Goal: Information Seeking & Learning: Learn about a topic

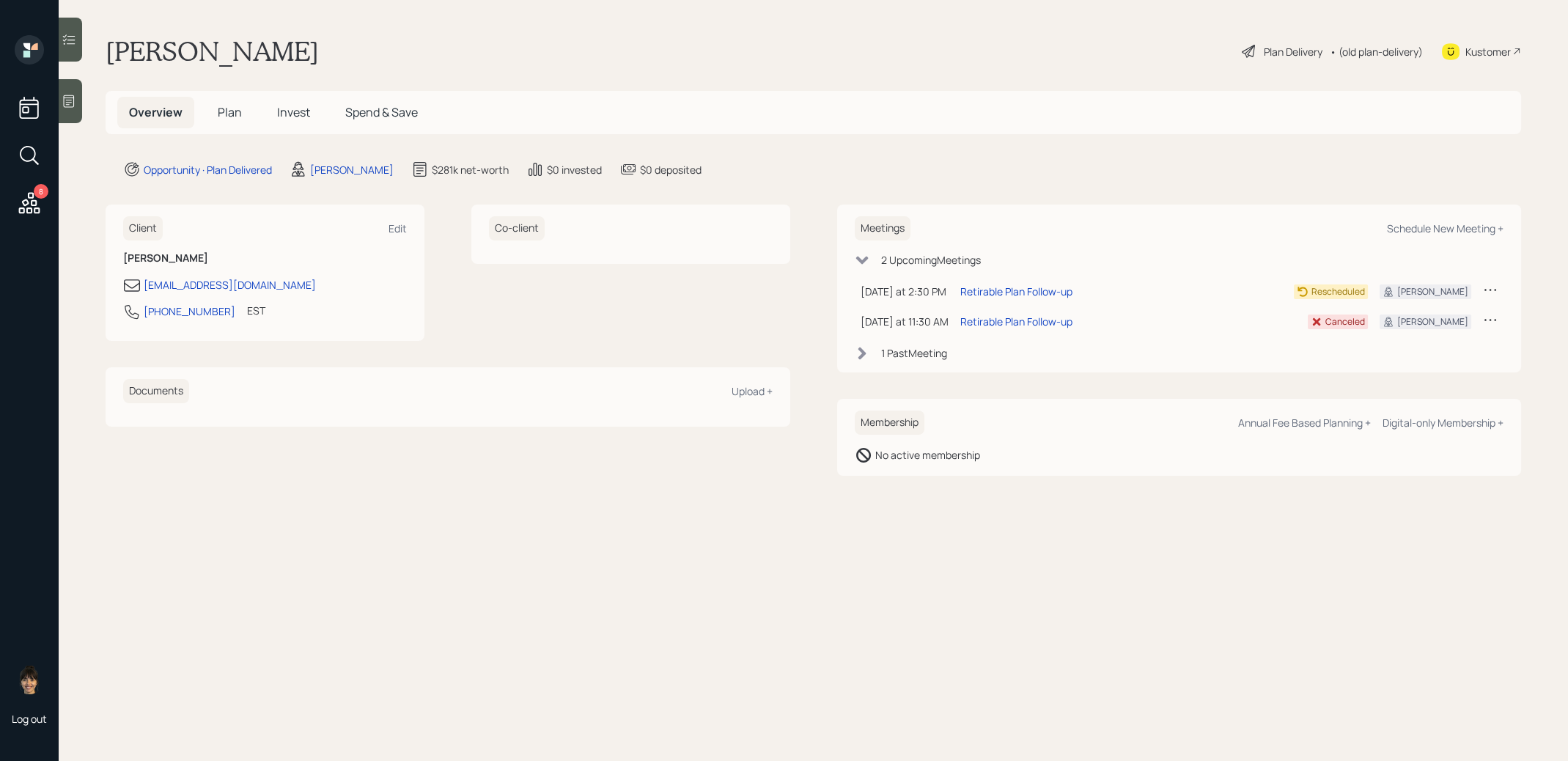
click at [291, 115] on span "Invest" at bounding box center [294, 112] width 33 height 16
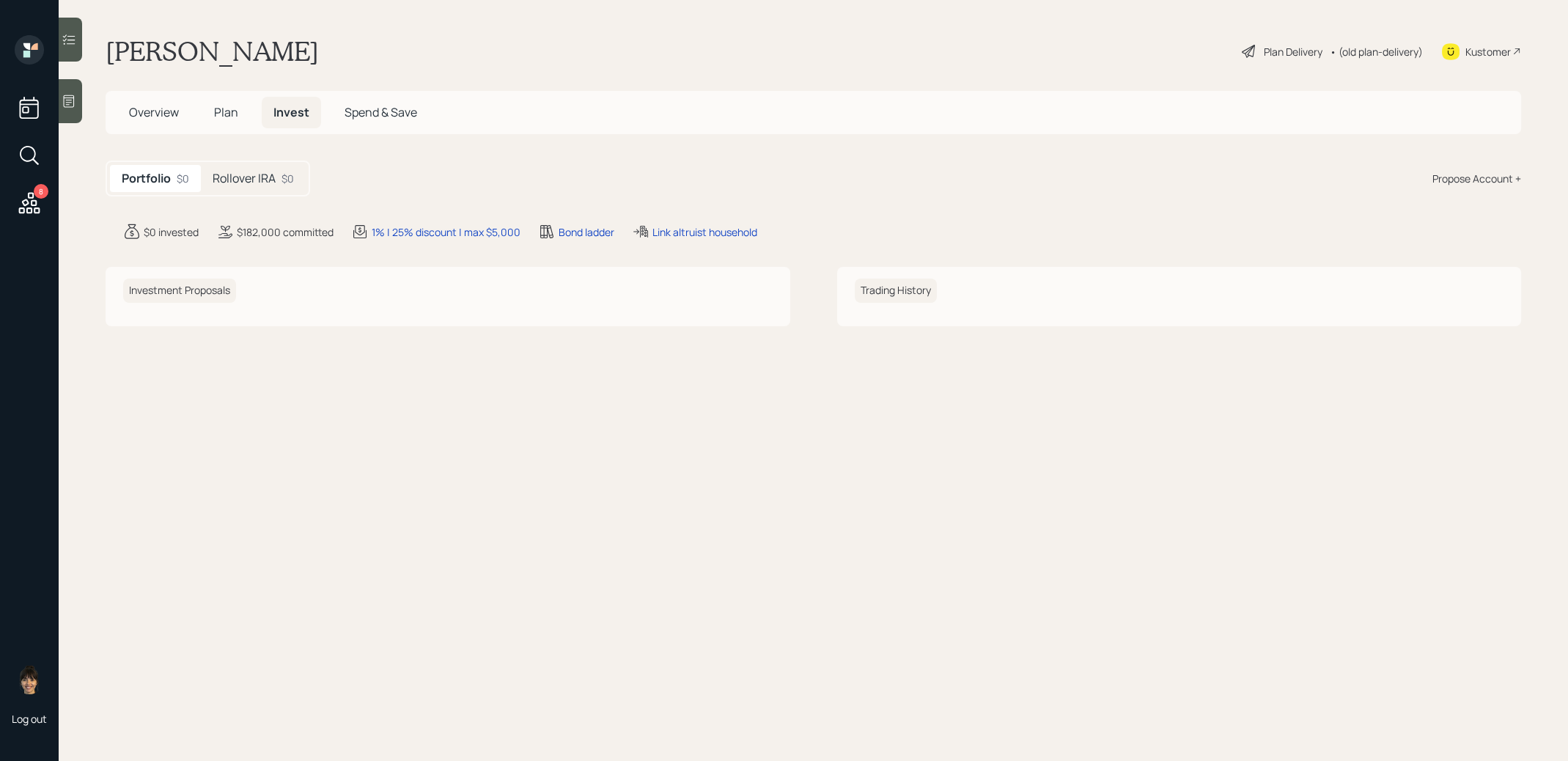
click at [258, 172] on h5 "Rollover IRA" at bounding box center [244, 179] width 63 height 14
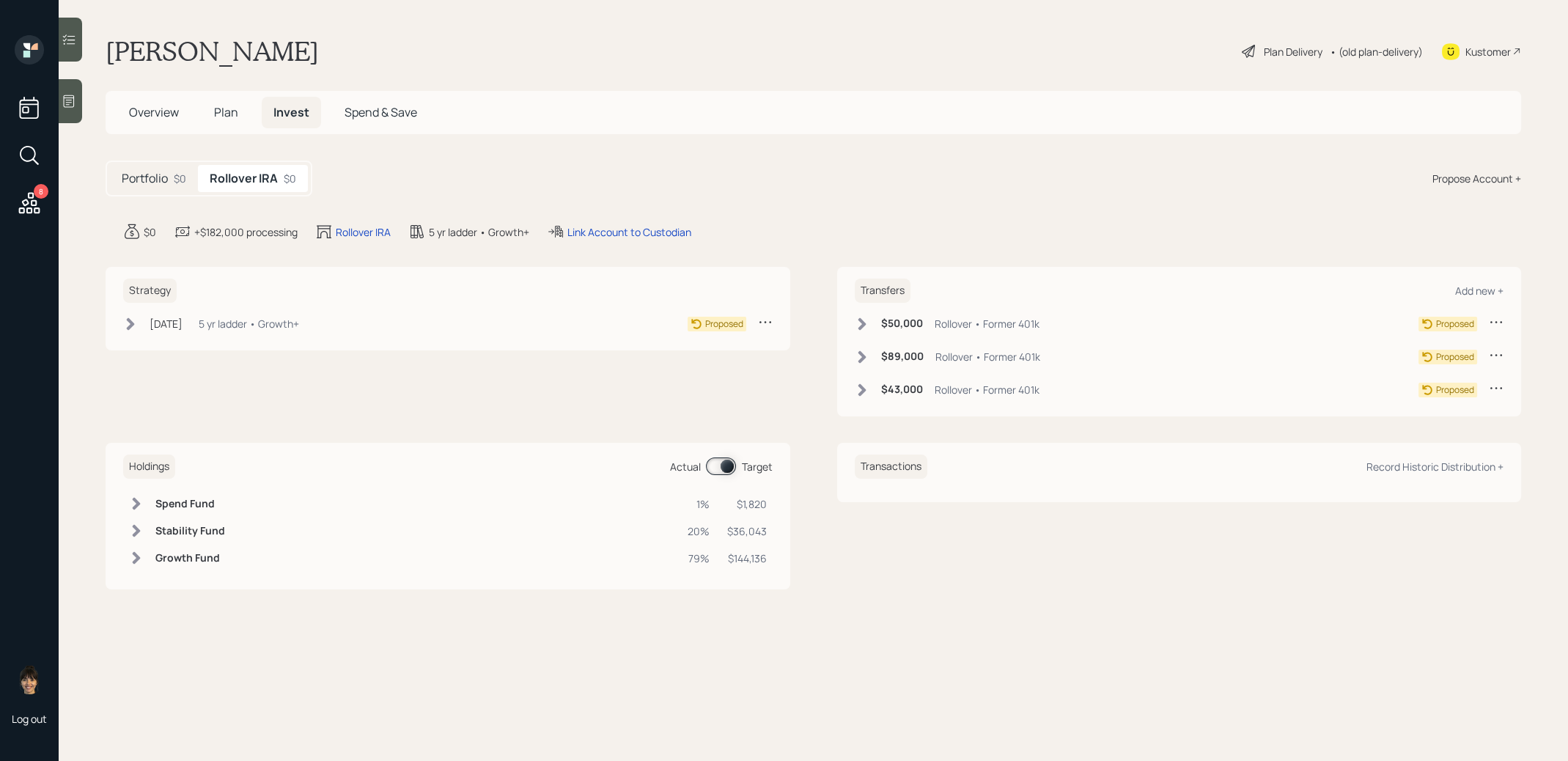
click at [863, 320] on icon at bounding box center [862, 324] width 8 height 13
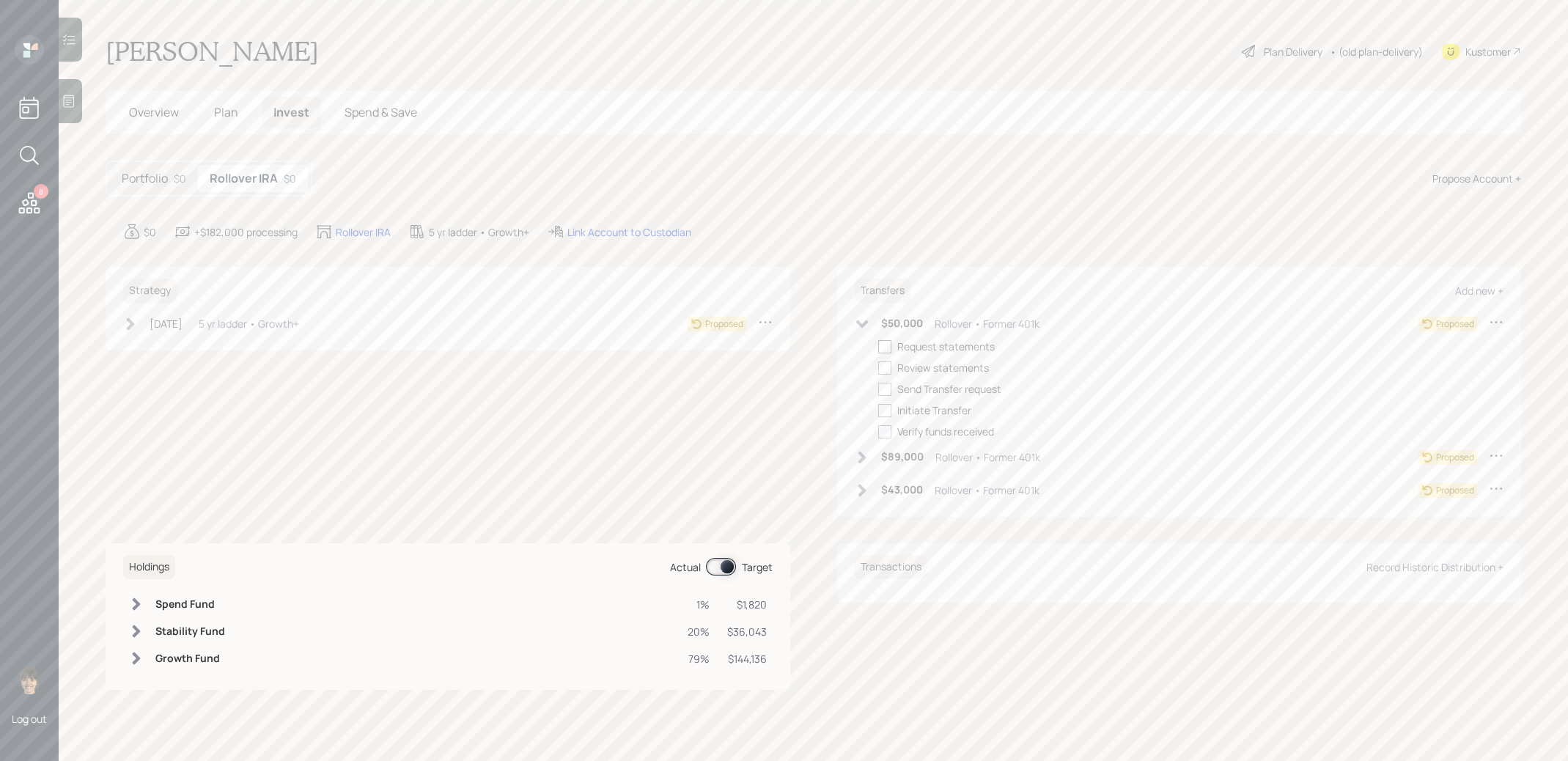
click at [885, 346] on div at bounding box center [884, 346] width 13 height 13
click at [878, 346] on input "checkbox" at bounding box center [877, 346] width 1 height 1
checkbox input "true"
click at [861, 455] on icon at bounding box center [862, 457] width 8 height 13
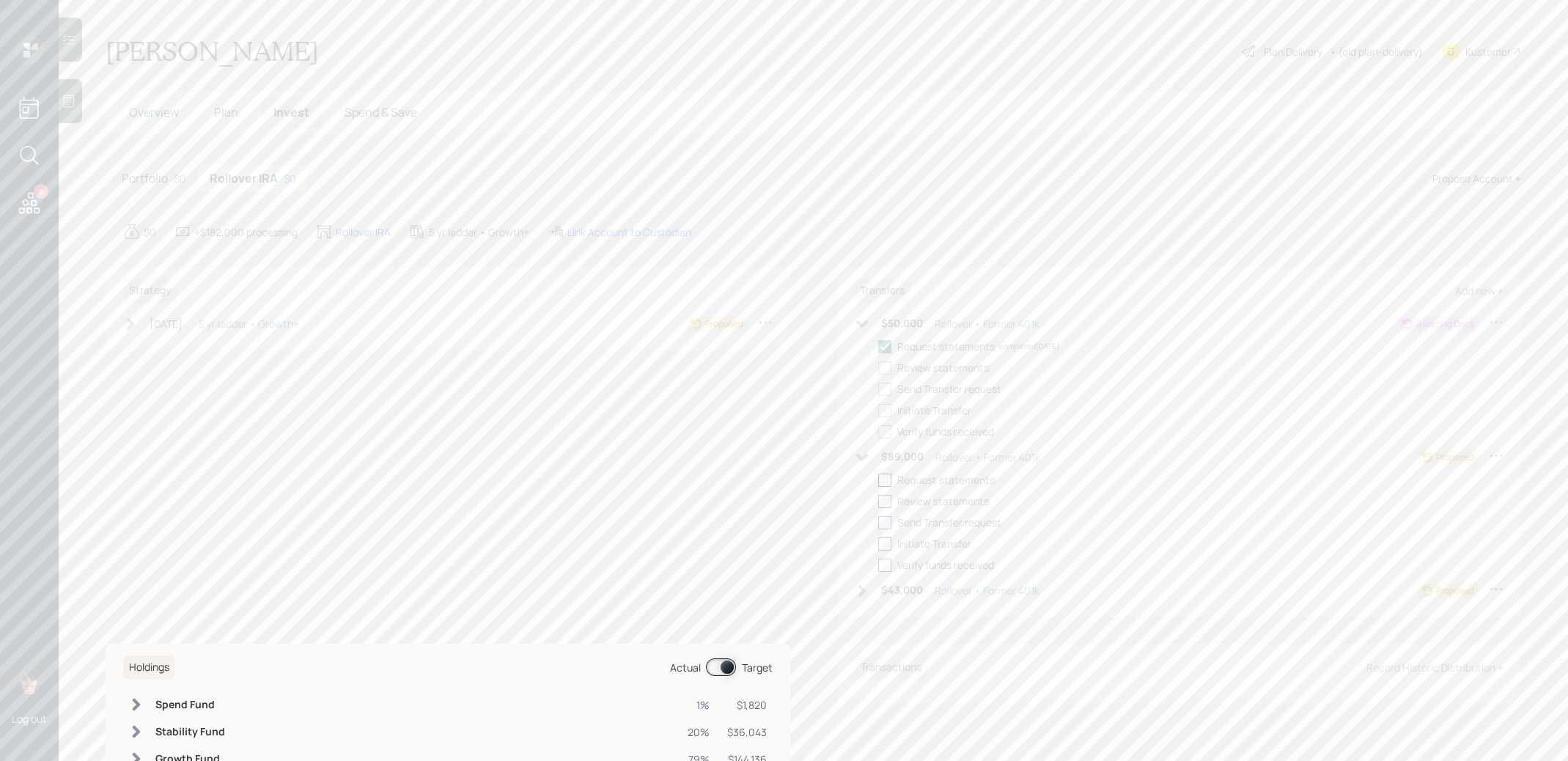
click at [886, 475] on div at bounding box center [884, 480] width 13 height 13
click at [878, 479] on input "checkbox" at bounding box center [877, 479] width 1 height 1
checkbox input "true"
click at [862, 592] on icon at bounding box center [862, 591] width 8 height 13
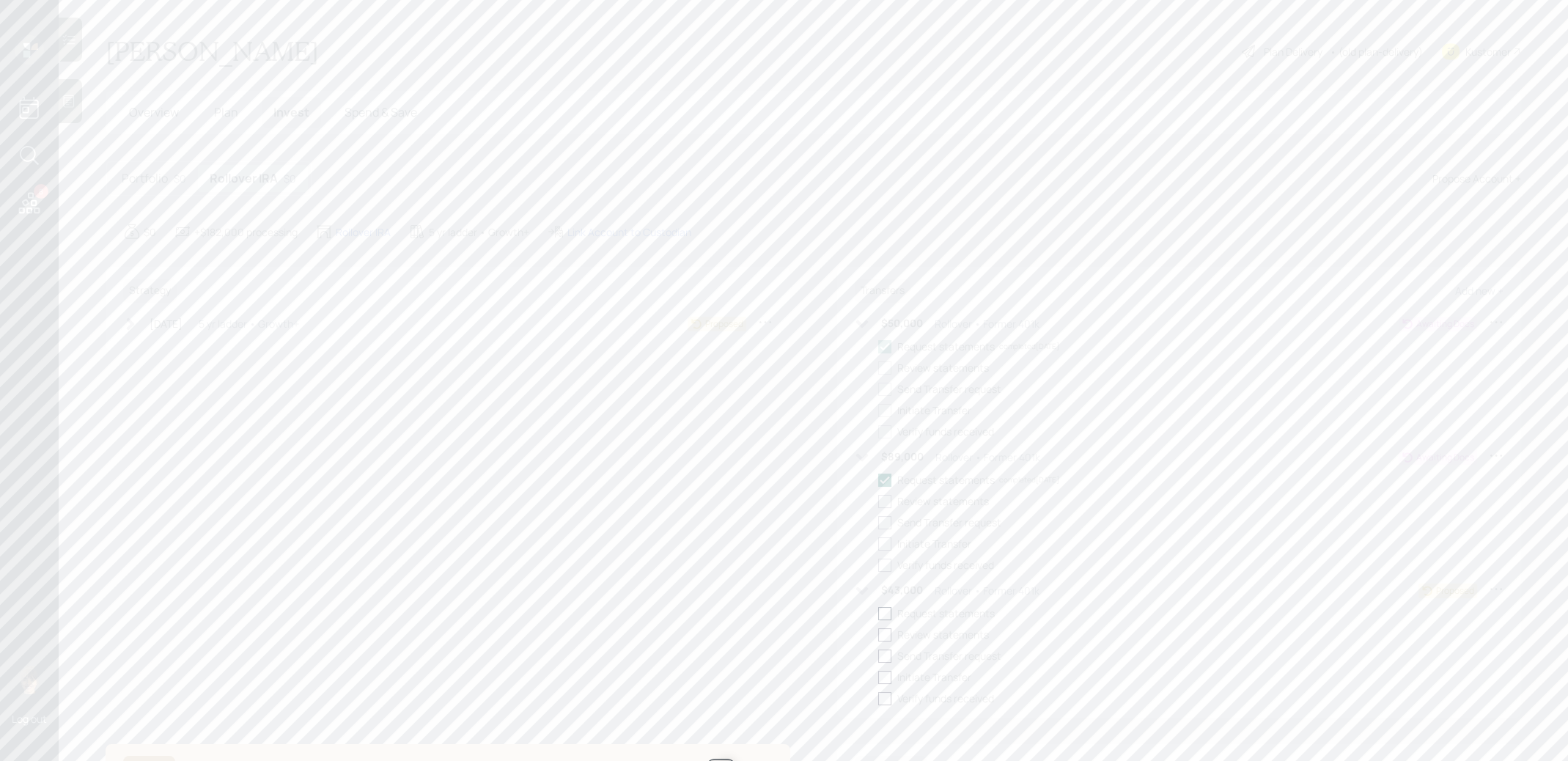
click at [885, 610] on div at bounding box center [884, 613] width 13 height 13
click at [878, 613] on input "checkbox" at bounding box center [877, 613] width 1 height 1
checkbox input "true"
click at [127, 320] on icon at bounding box center [131, 324] width 15 height 15
click at [153, 348] on div at bounding box center [153, 346] width 13 height 13
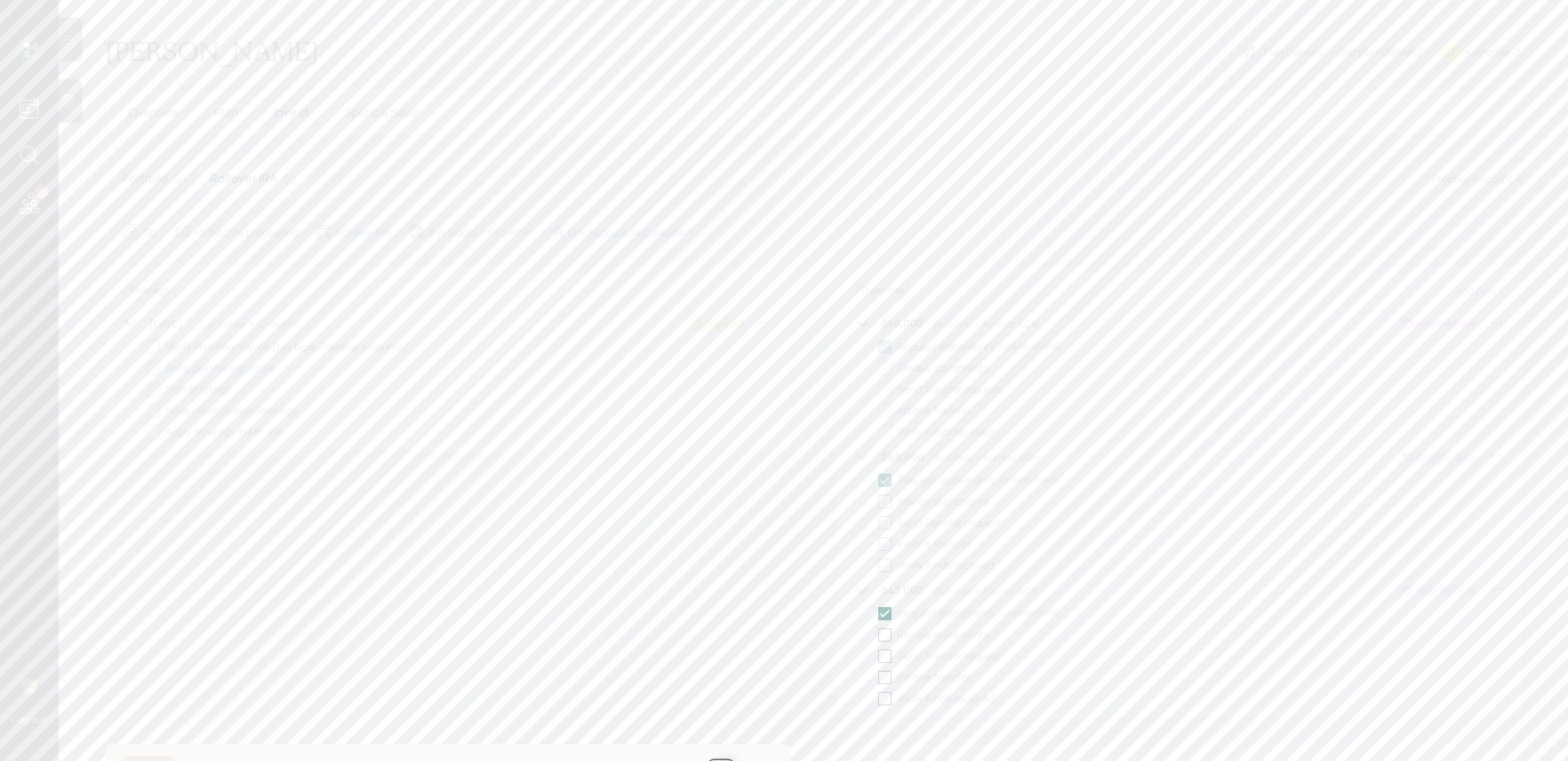
click at [146, 346] on input "checkbox" at bounding box center [146, 346] width 1 height 1
checkbox input "true"
click at [231, 110] on span "Plan" at bounding box center [226, 112] width 25 height 16
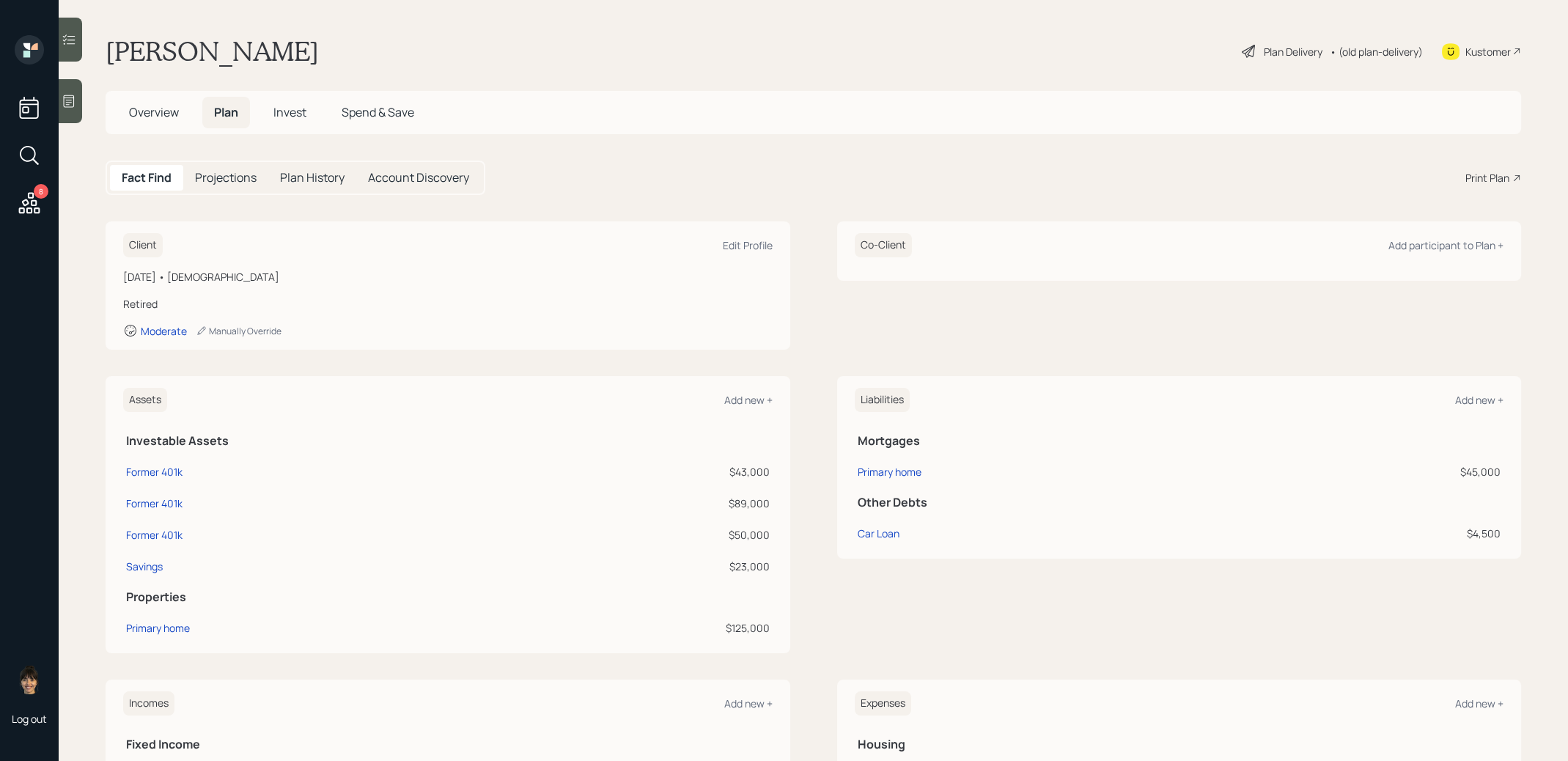
click at [1291, 52] on div "Plan Delivery" at bounding box center [1293, 51] width 59 height 15
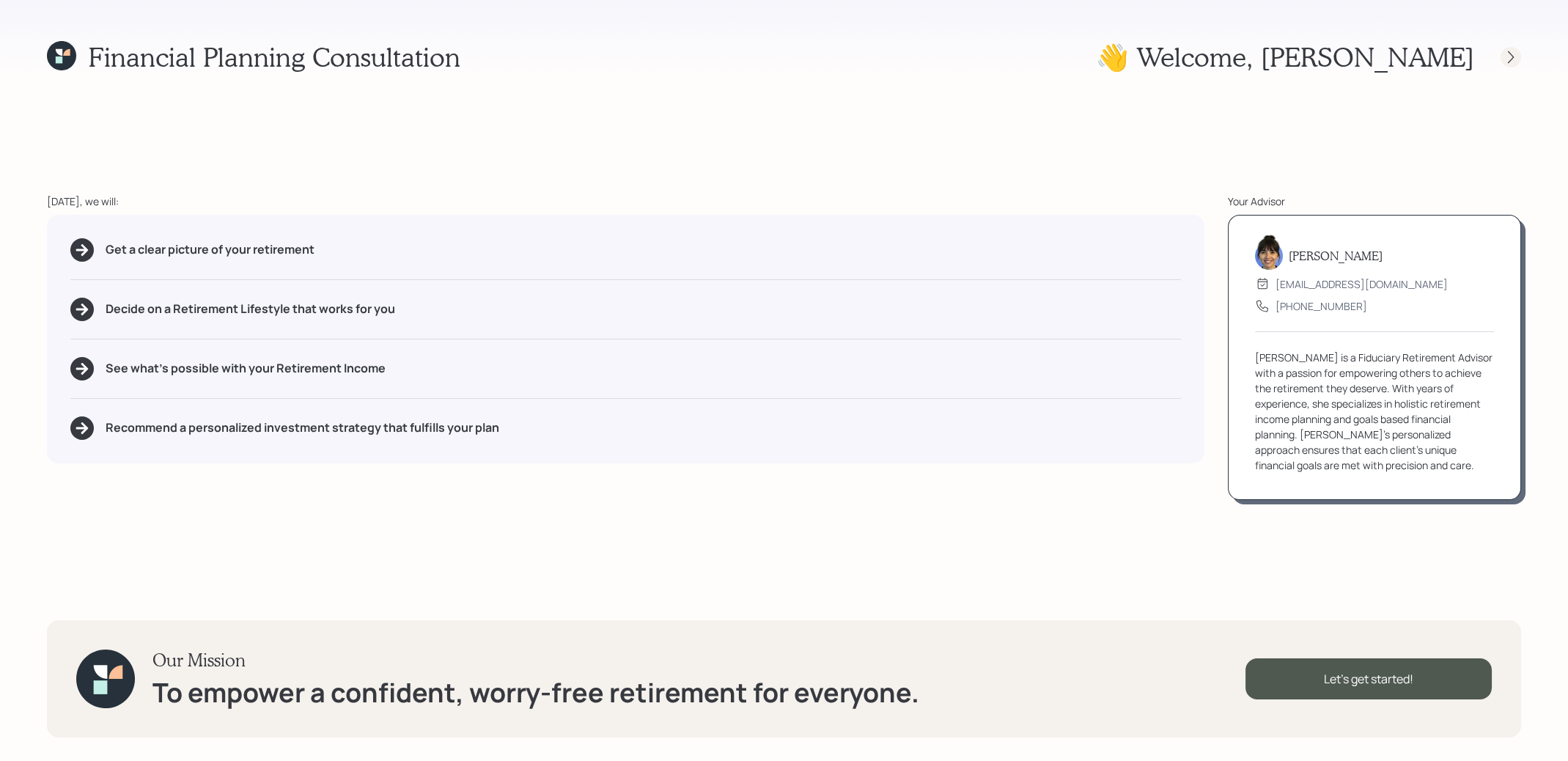
click at [1513, 52] on icon at bounding box center [1511, 57] width 15 height 15
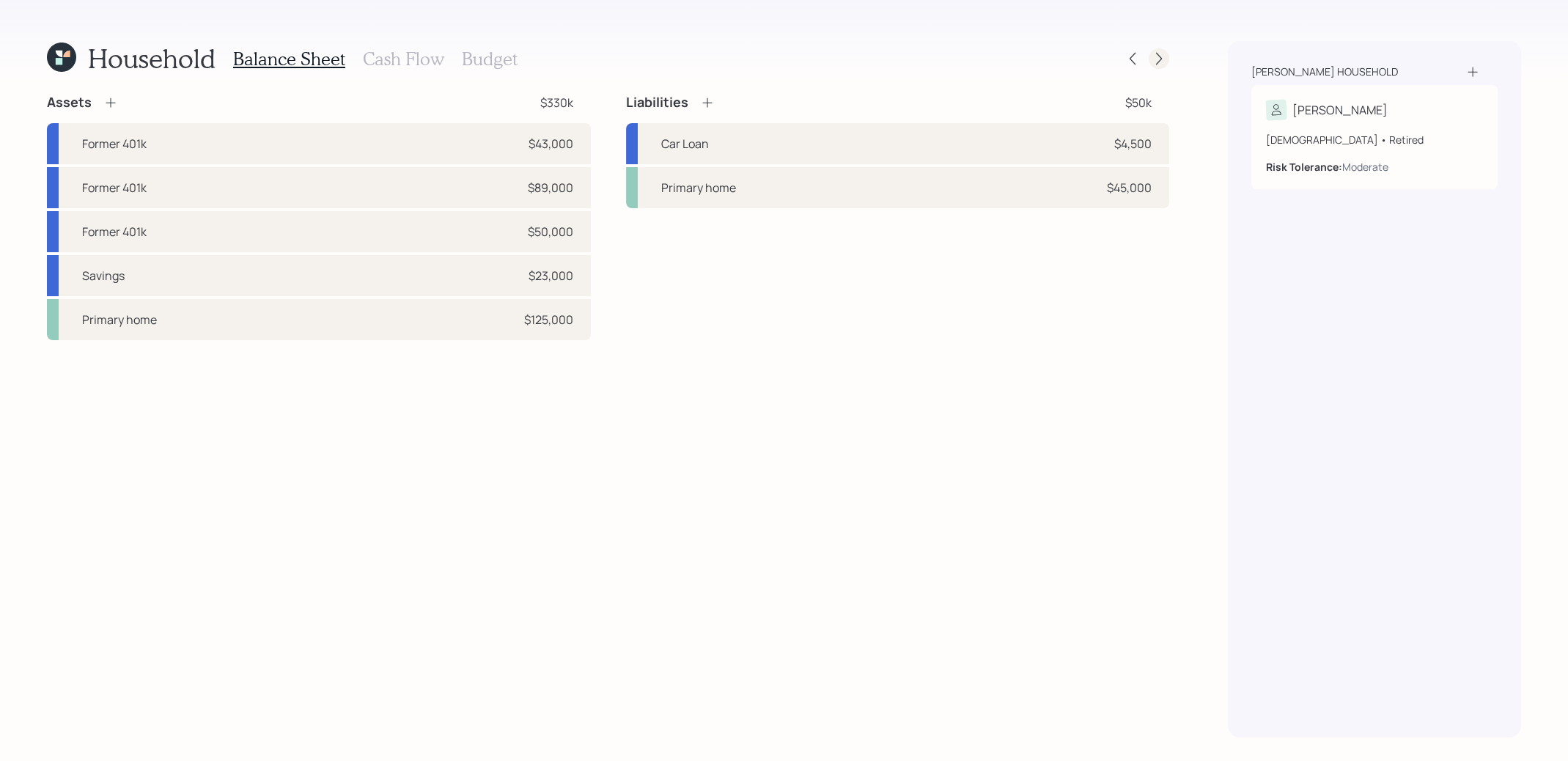
click at [1161, 62] on icon at bounding box center [1159, 59] width 15 height 15
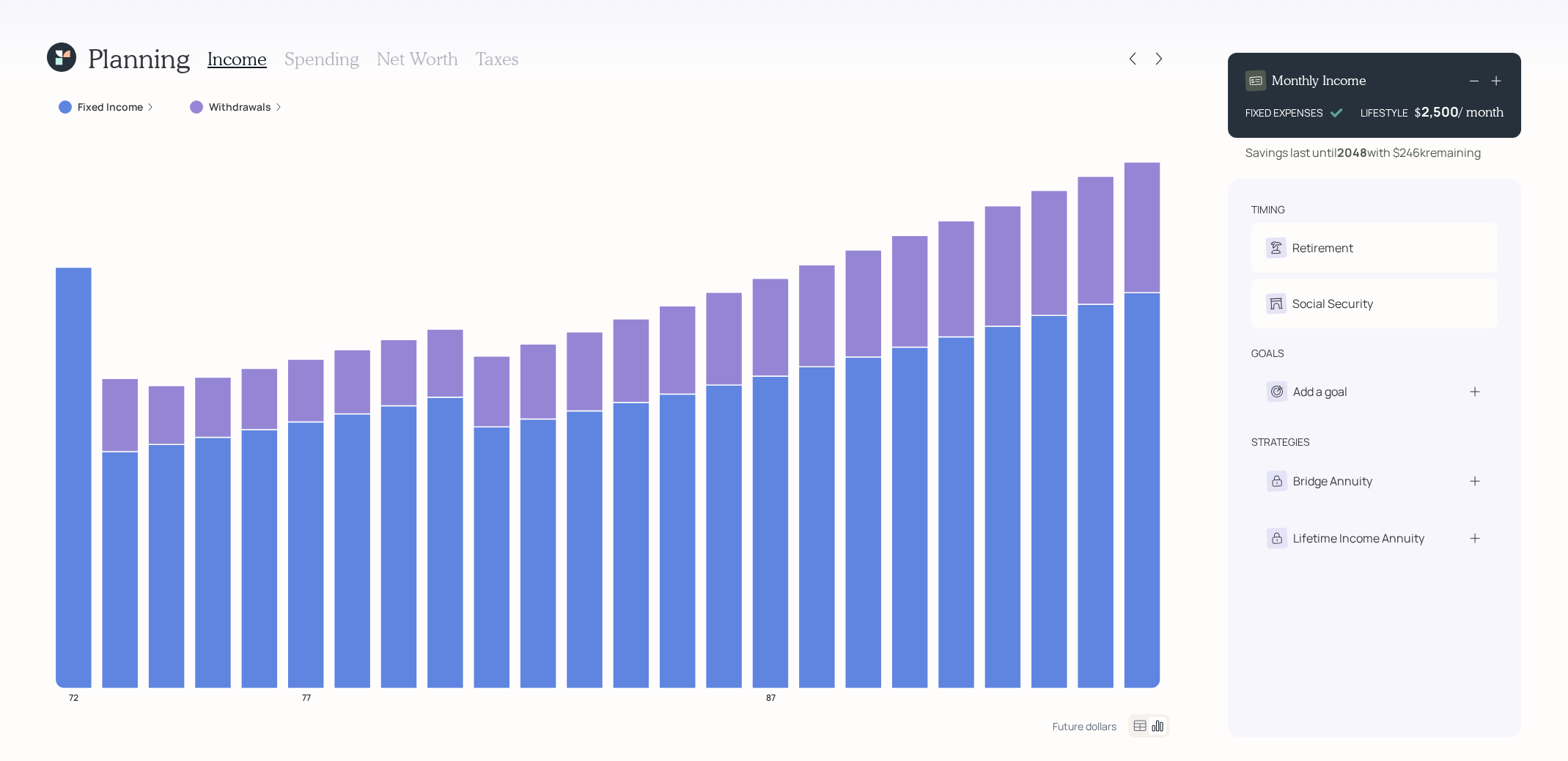
click at [240, 101] on label "Withdrawals" at bounding box center [240, 107] width 62 height 15
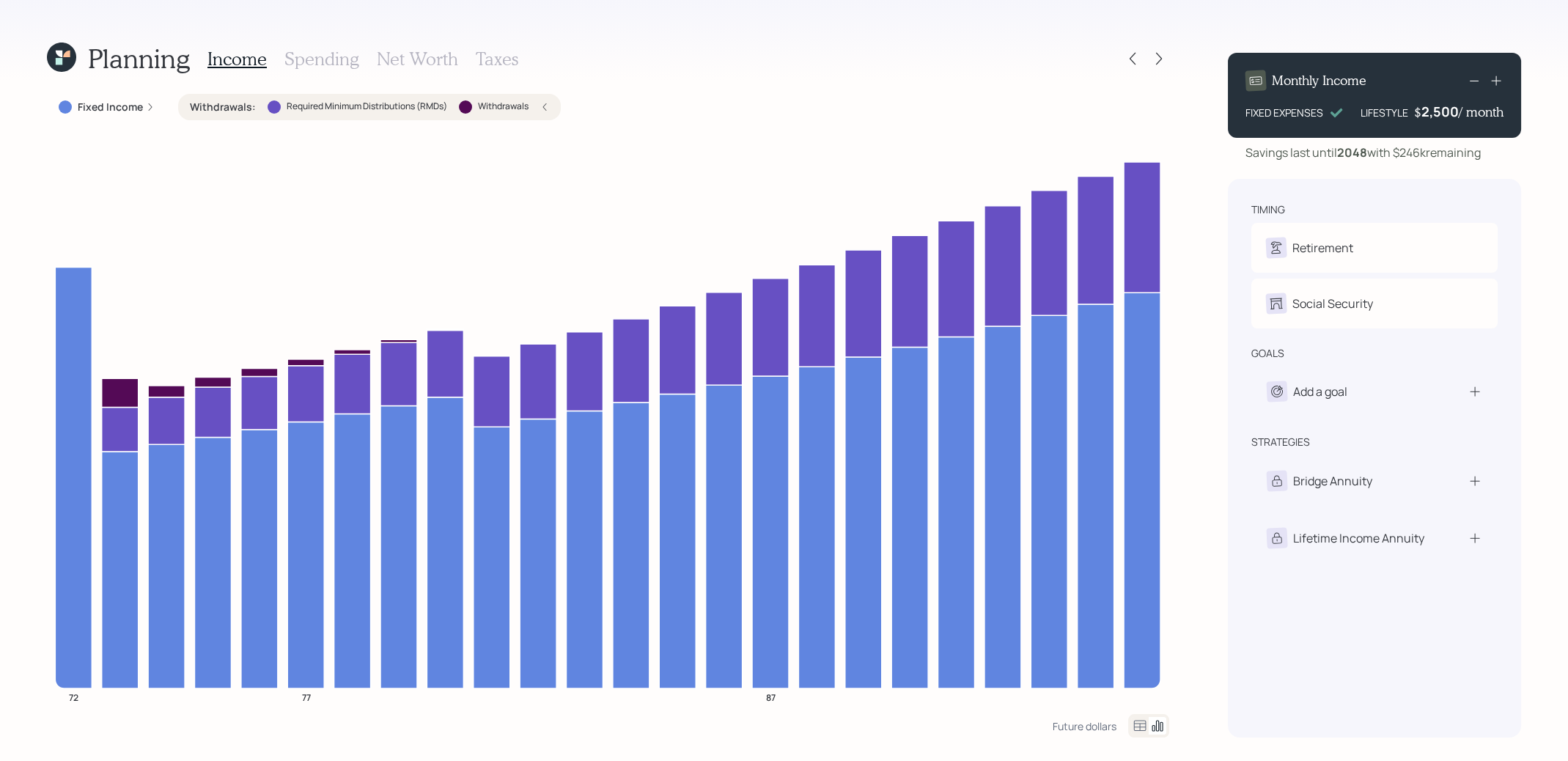
click at [236, 107] on label "Withdrawals :" at bounding box center [222, 107] width 66 height 15
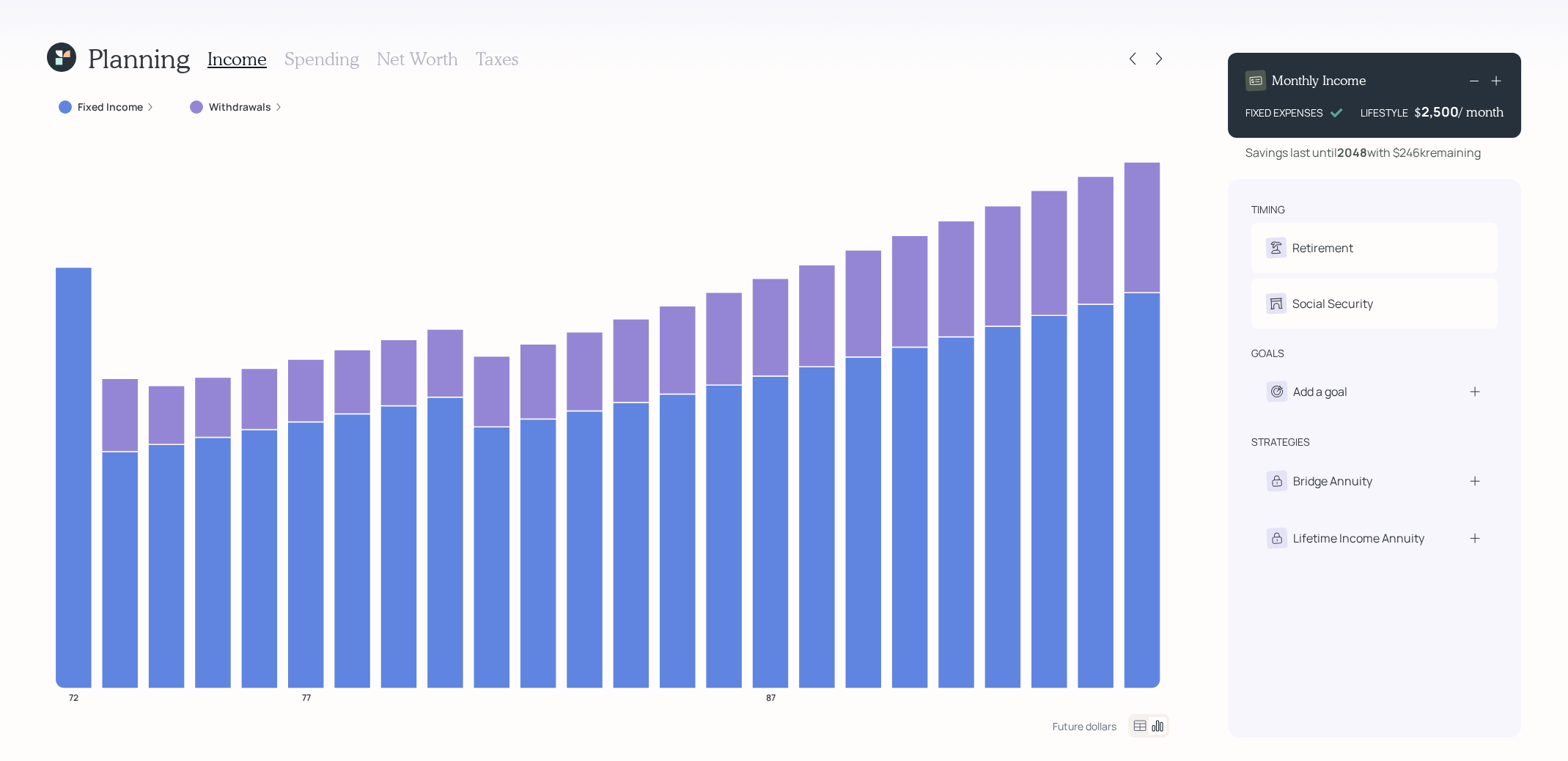
click at [486, 54] on h3 "Taxes" at bounding box center [497, 59] width 43 height 21
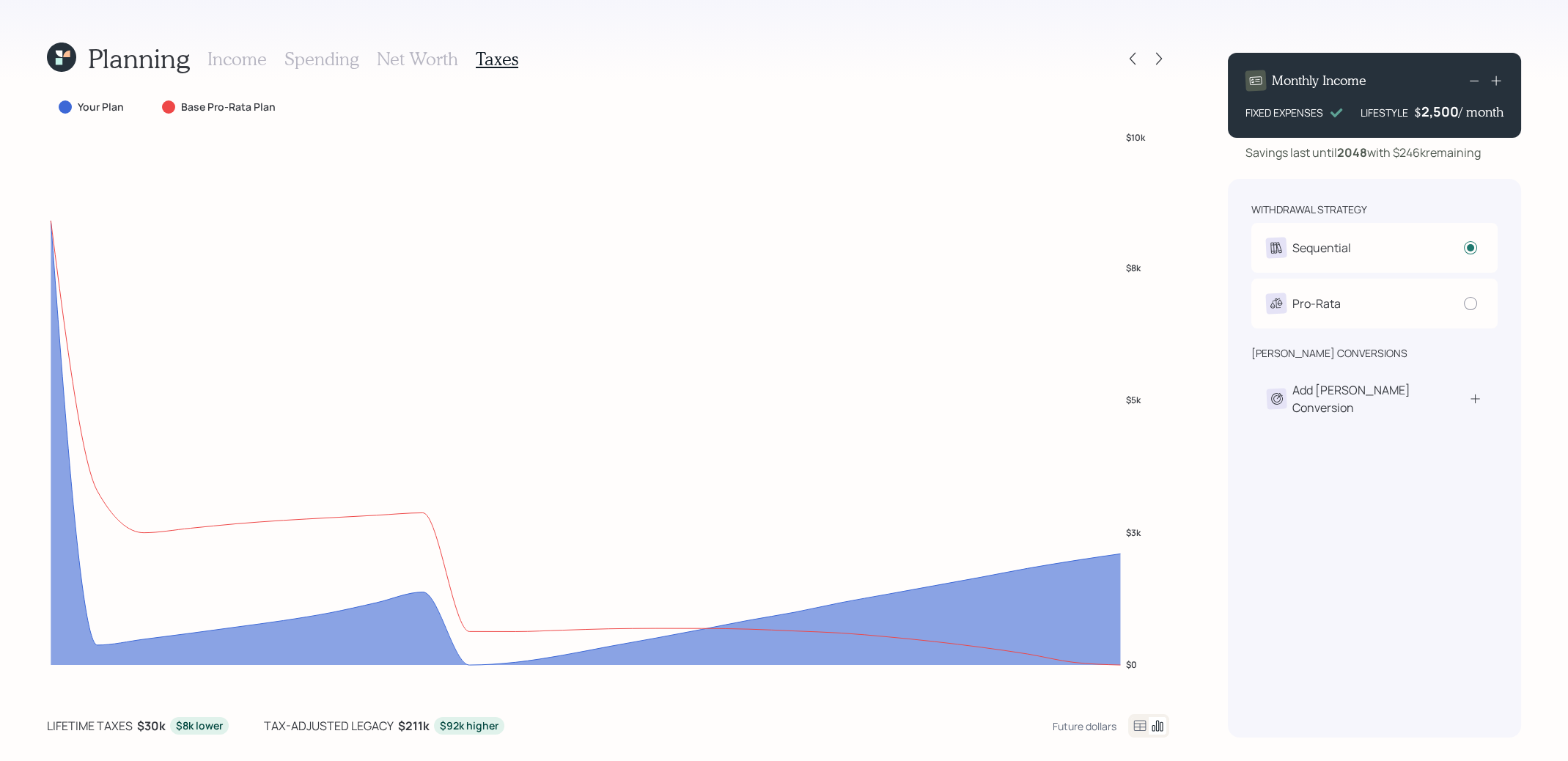
click at [425, 62] on h3 "Net Worth" at bounding box center [417, 59] width 81 height 21
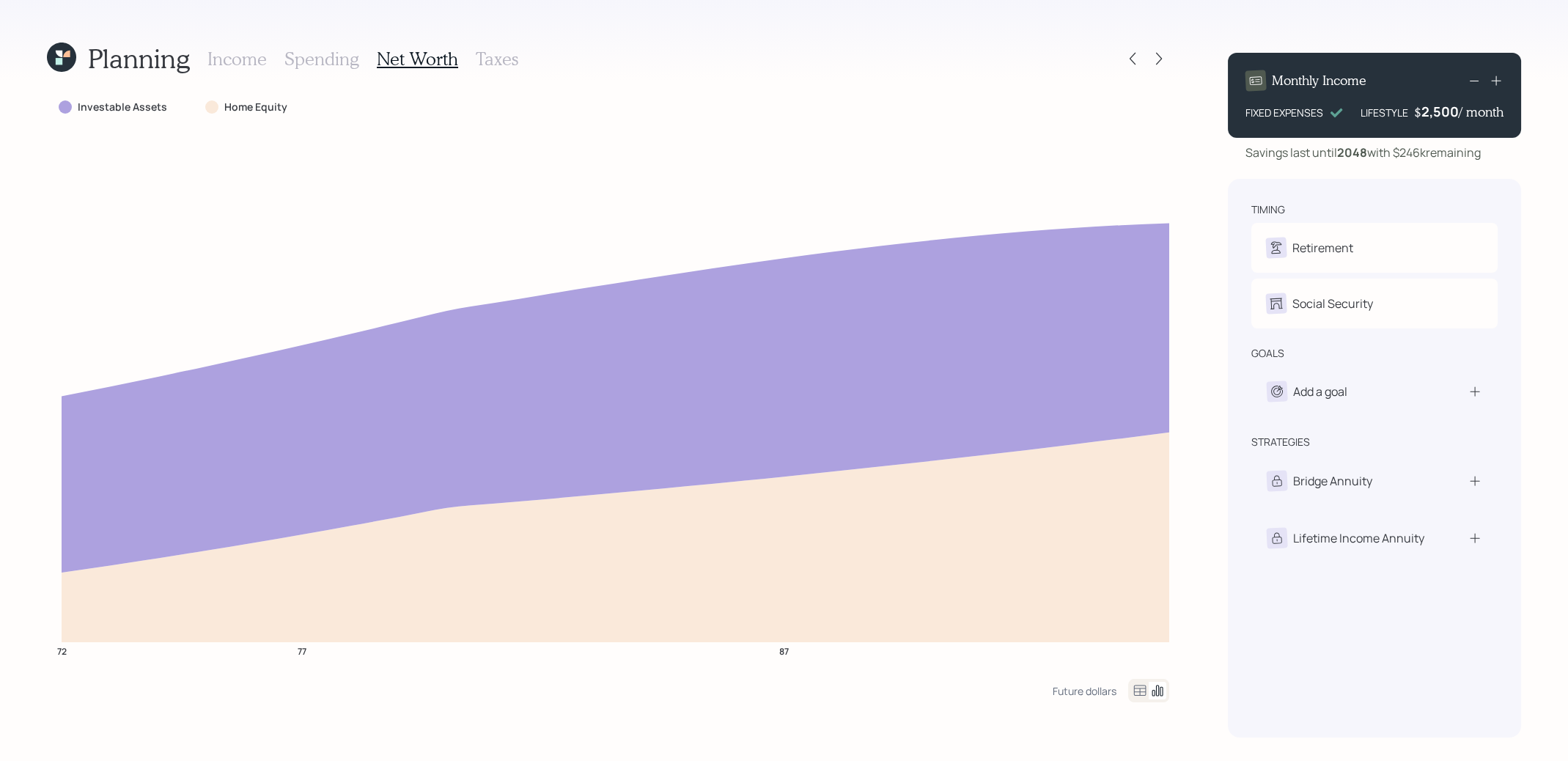
click at [61, 56] on icon at bounding box center [59, 54] width 6 height 6
